Goal: Browse casually

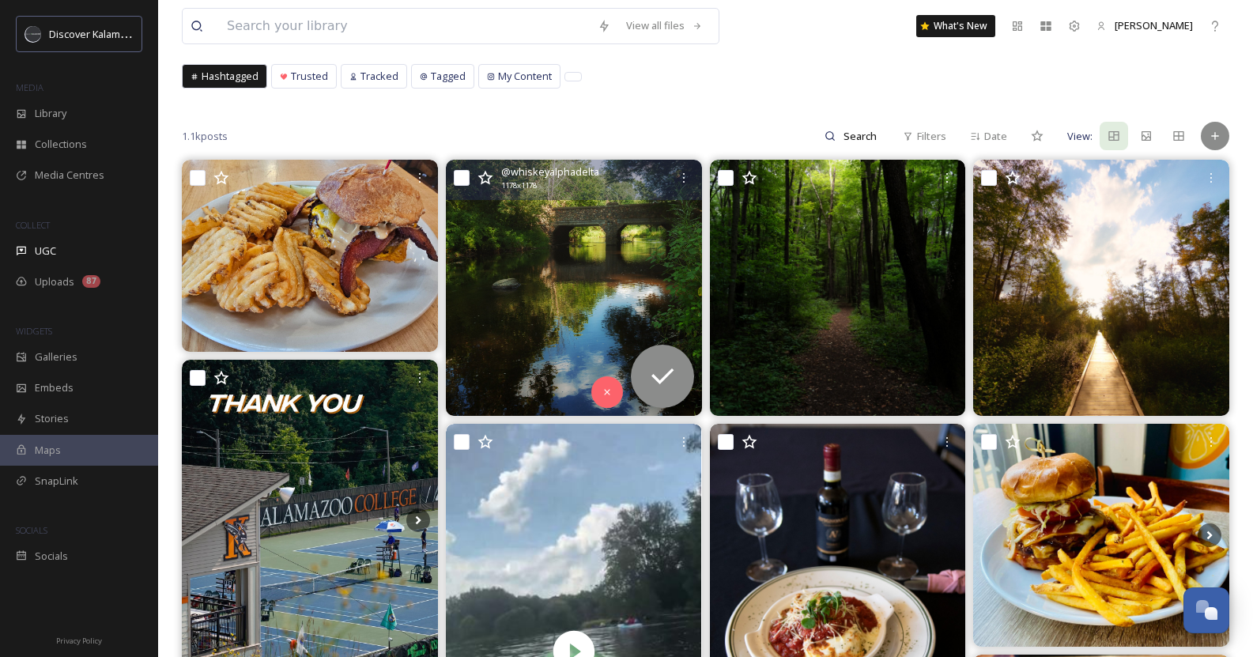
scroll to position [84, 0]
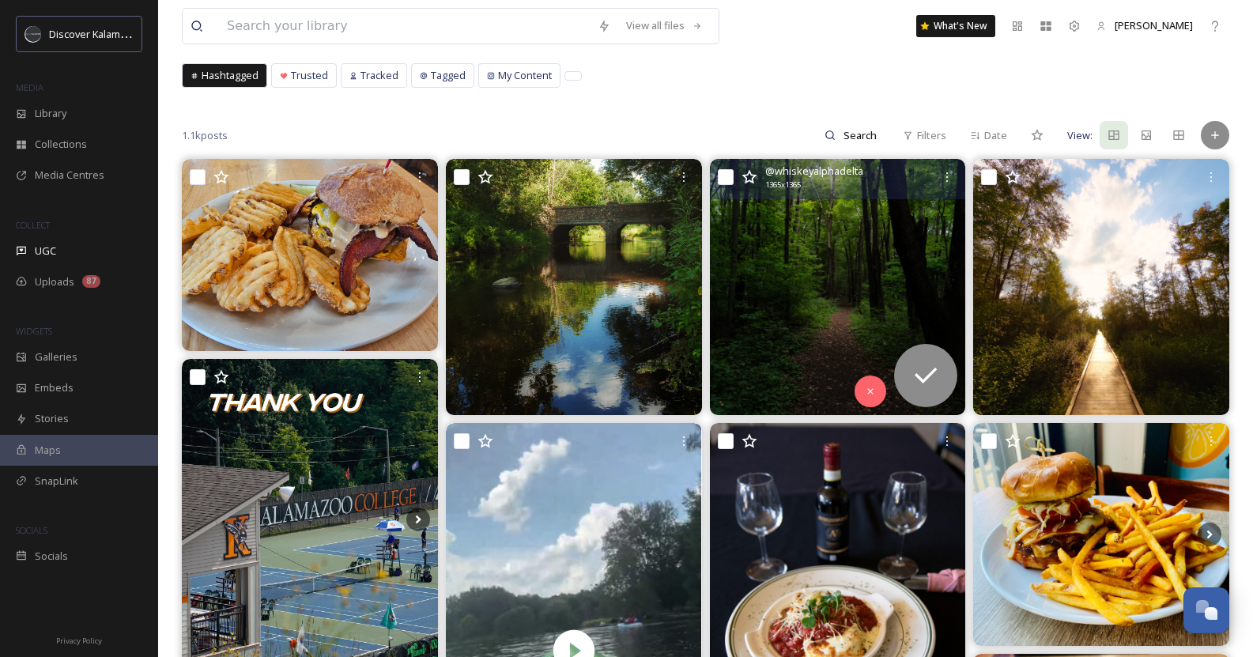
click at [888, 283] on img at bounding box center [838, 287] width 256 height 256
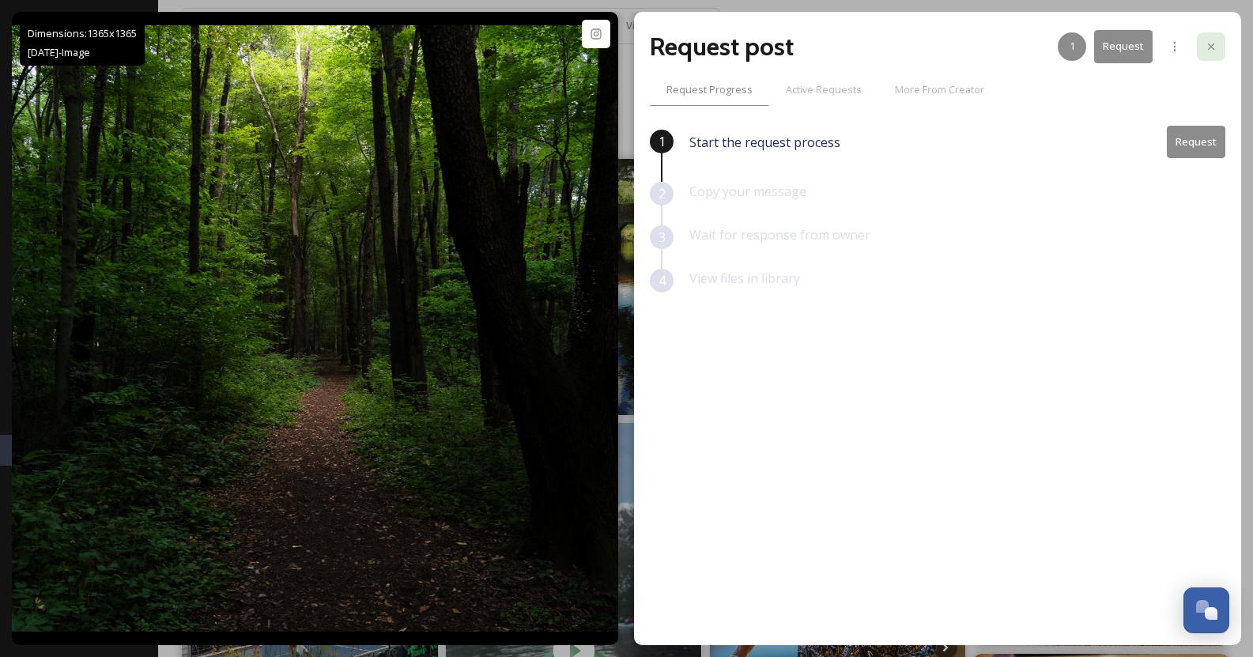
click at [1214, 48] on icon at bounding box center [1211, 46] width 13 height 13
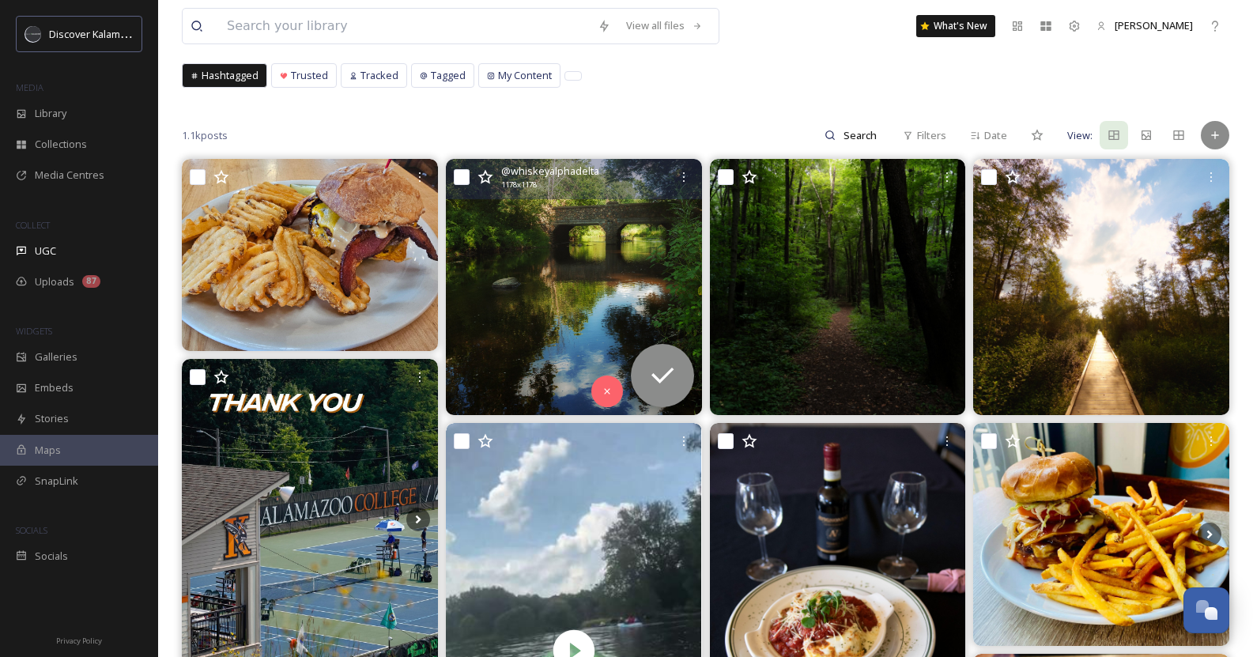
click at [596, 241] on img at bounding box center [574, 287] width 256 height 256
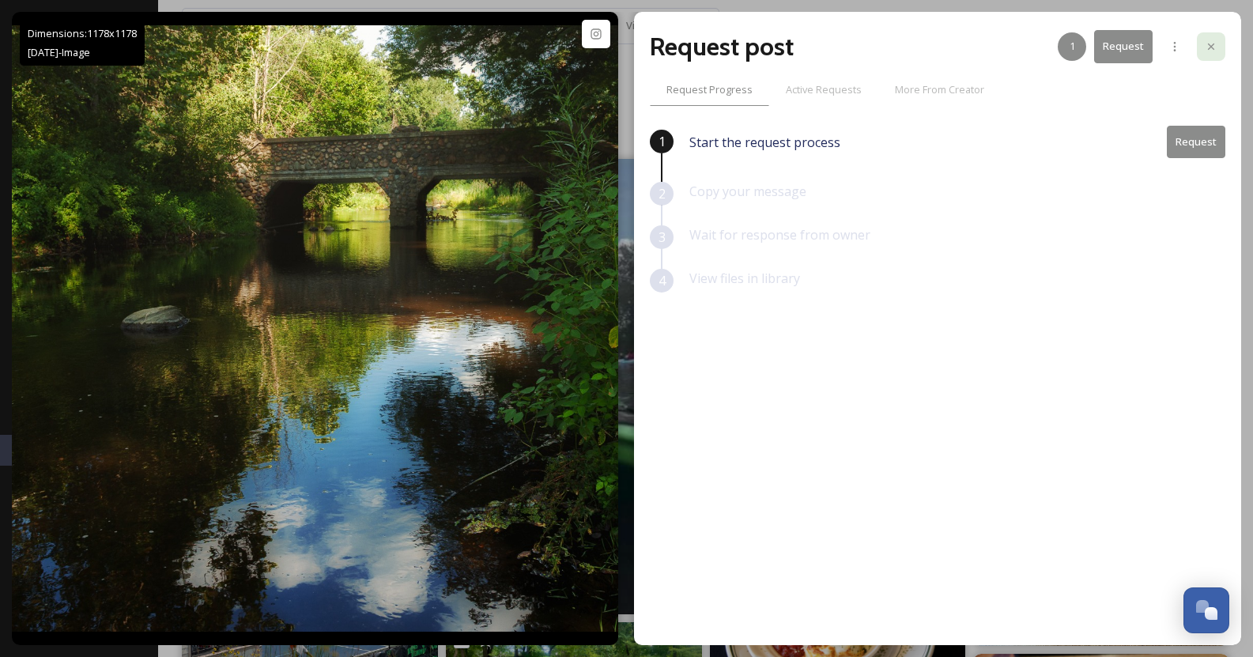
click at [1208, 41] on icon at bounding box center [1211, 46] width 13 height 13
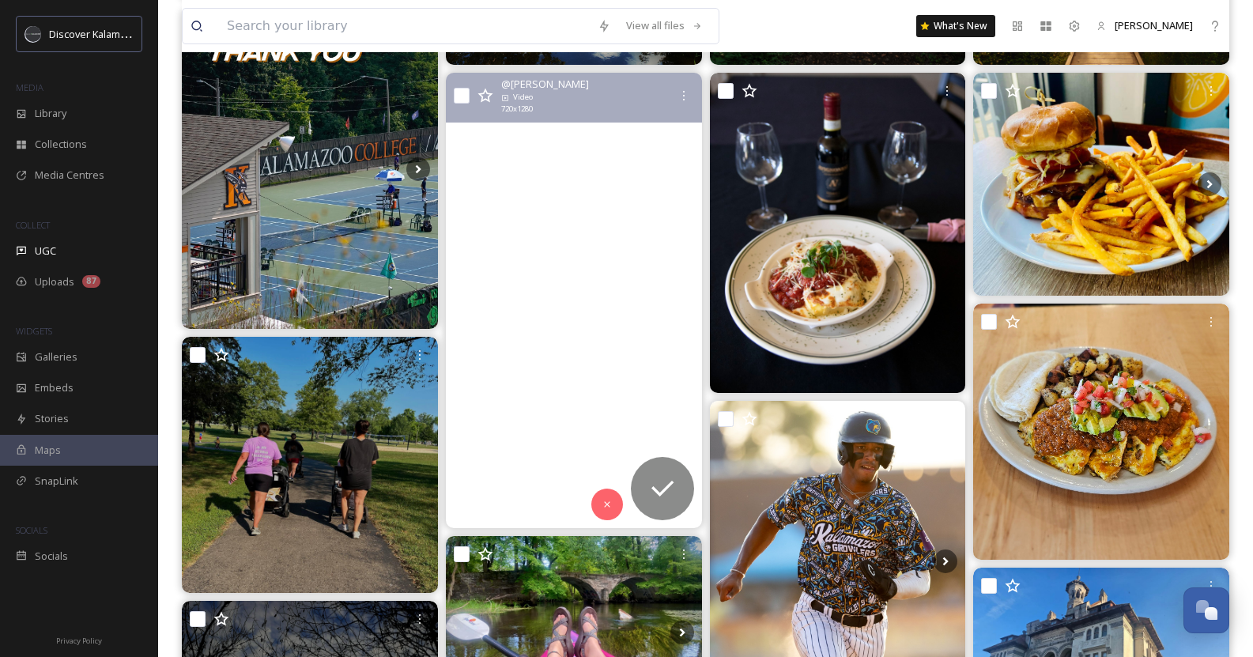
scroll to position [435, 0]
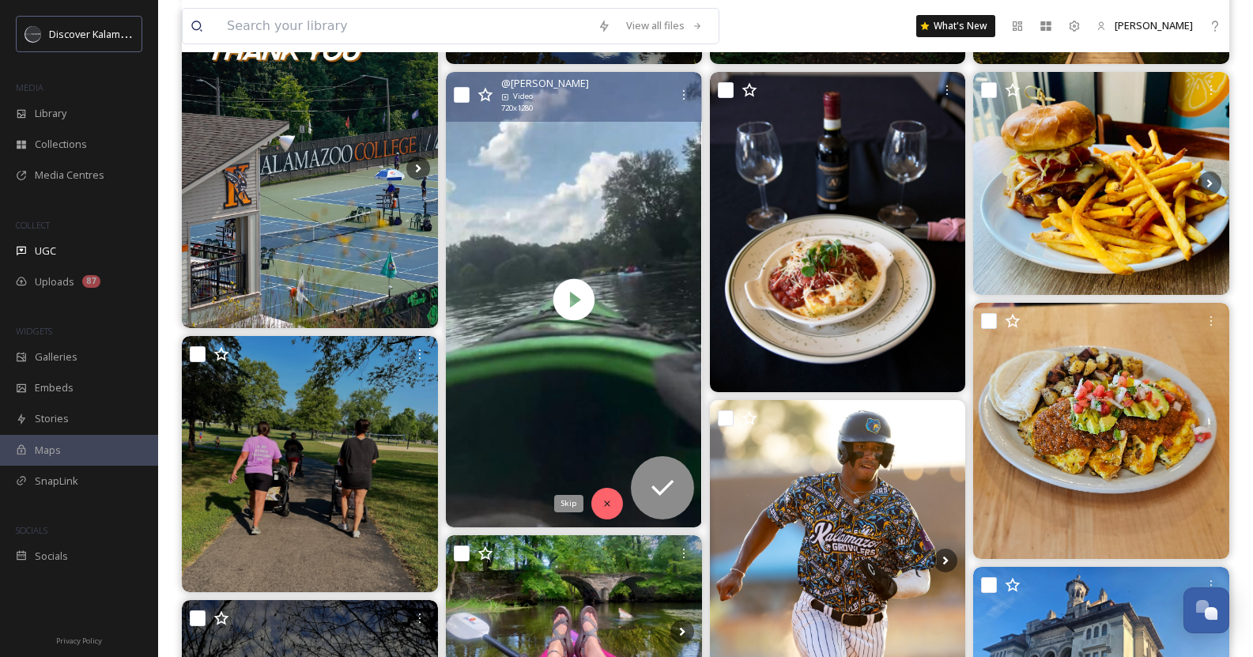
click at [604, 511] on div "Skip" at bounding box center [607, 504] width 32 height 32
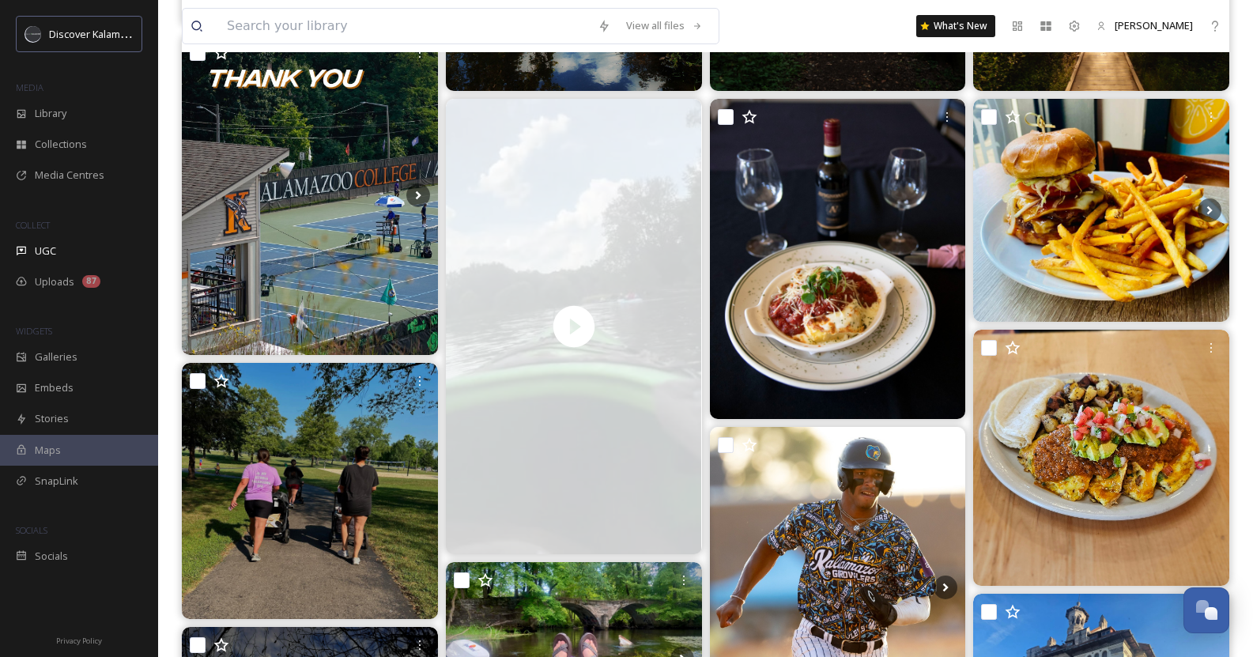
scroll to position [0, 0]
